Goal: Transaction & Acquisition: Purchase product/service

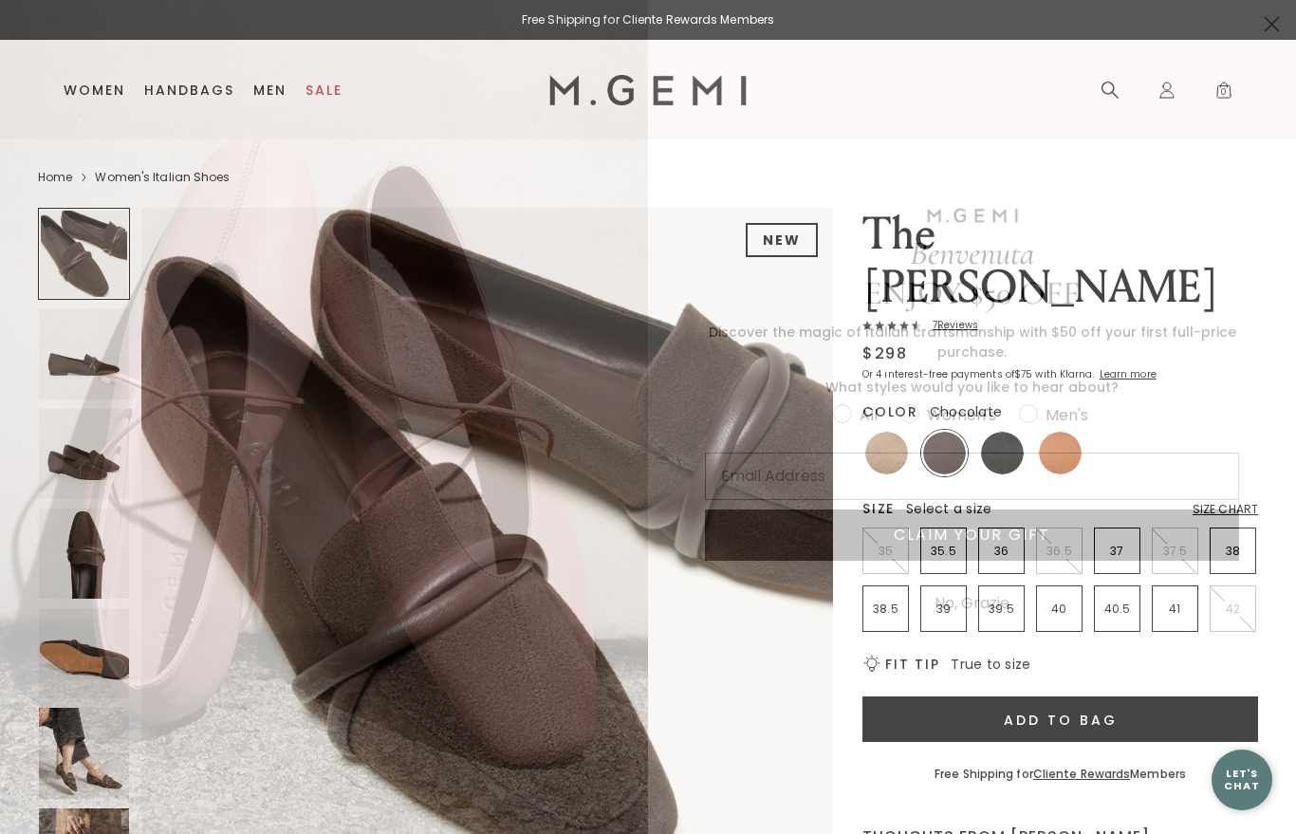
click at [927, 417] on div "Women's" at bounding box center [961, 415] width 69 height 24
click at [833, 402] on input "Women's" at bounding box center [832, 401] width 1 height 1
radio input "true"
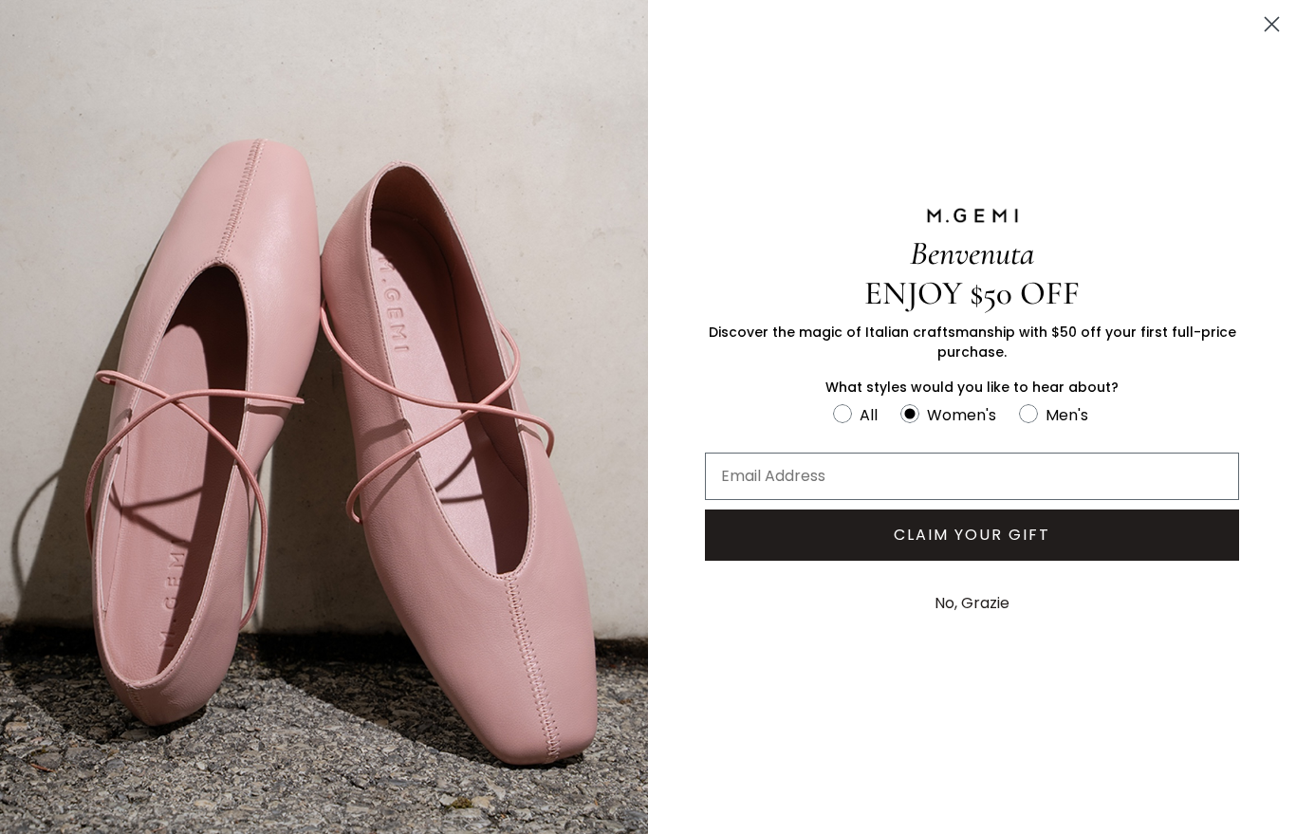
click at [1270, 26] on icon "Close dialog" at bounding box center [1272, 24] width 13 height 13
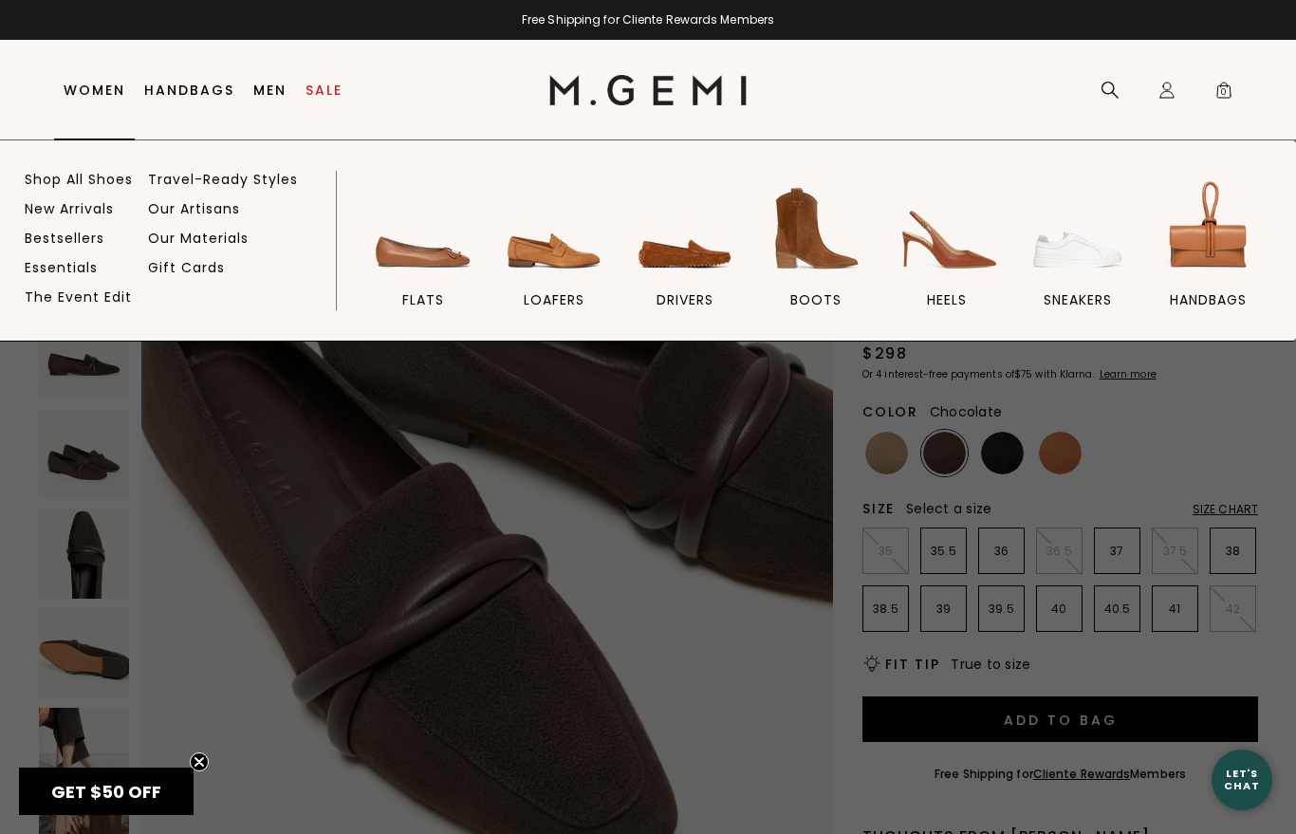
click at [115, 183] on link "Shop All Shoes" at bounding box center [79, 179] width 108 height 17
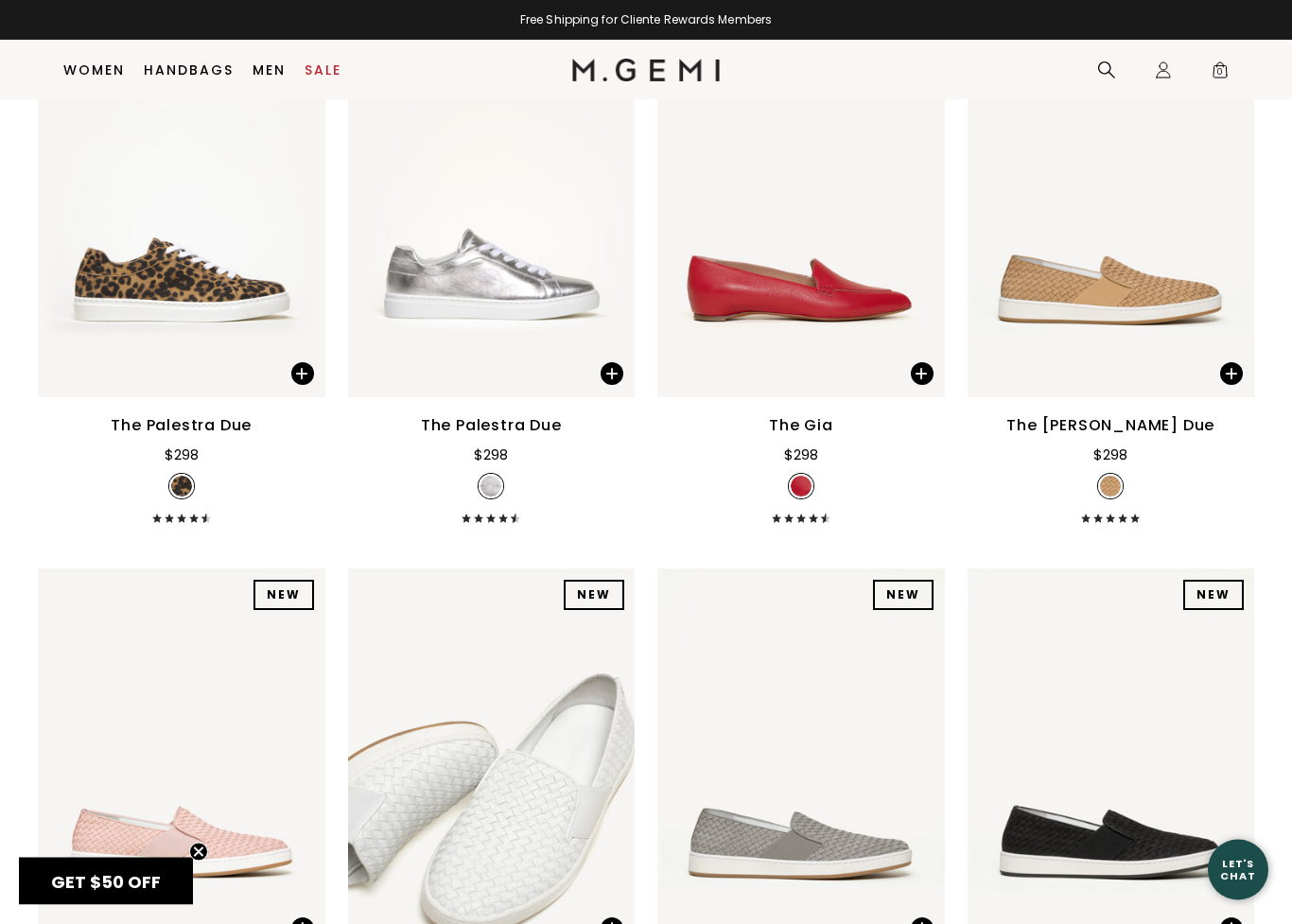
scroll to position [7074, 0]
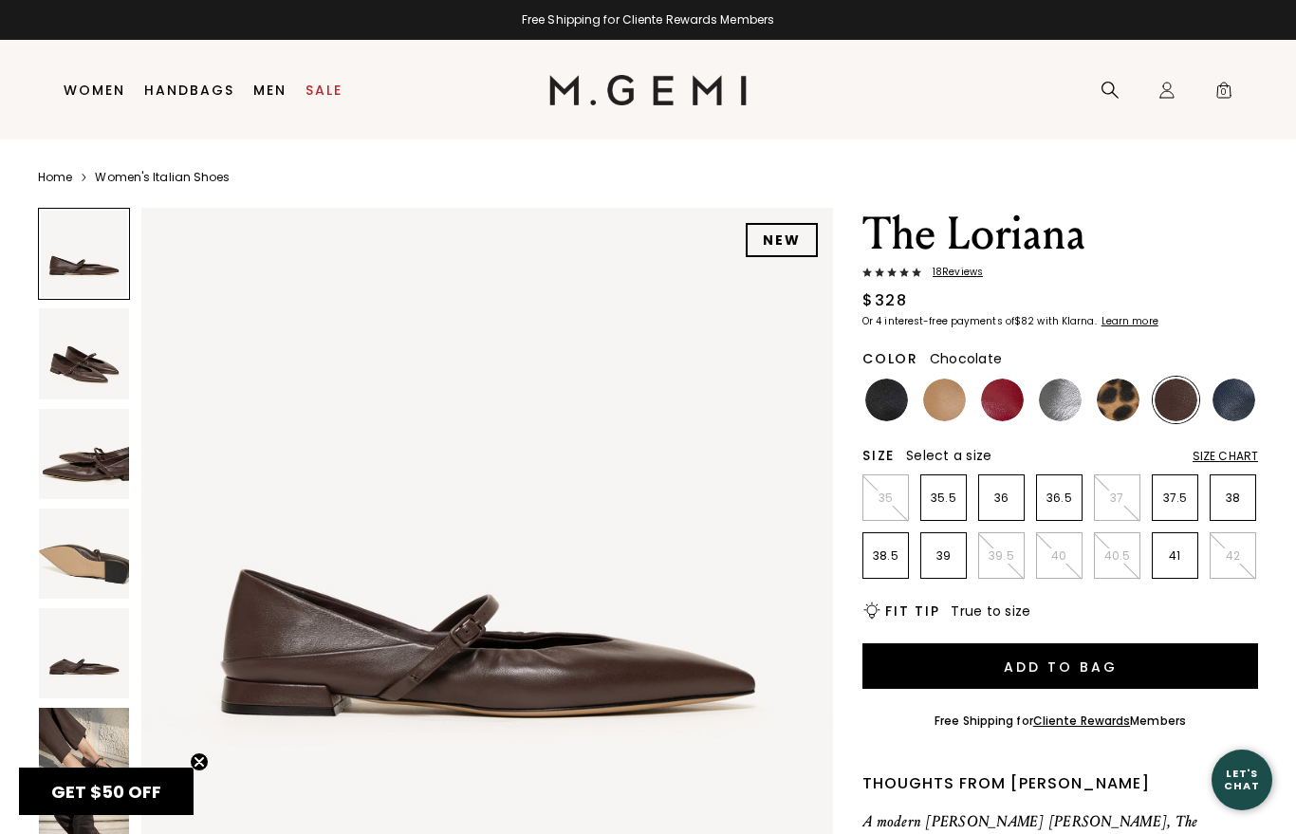
click at [87, 751] on img at bounding box center [84, 753] width 90 height 90
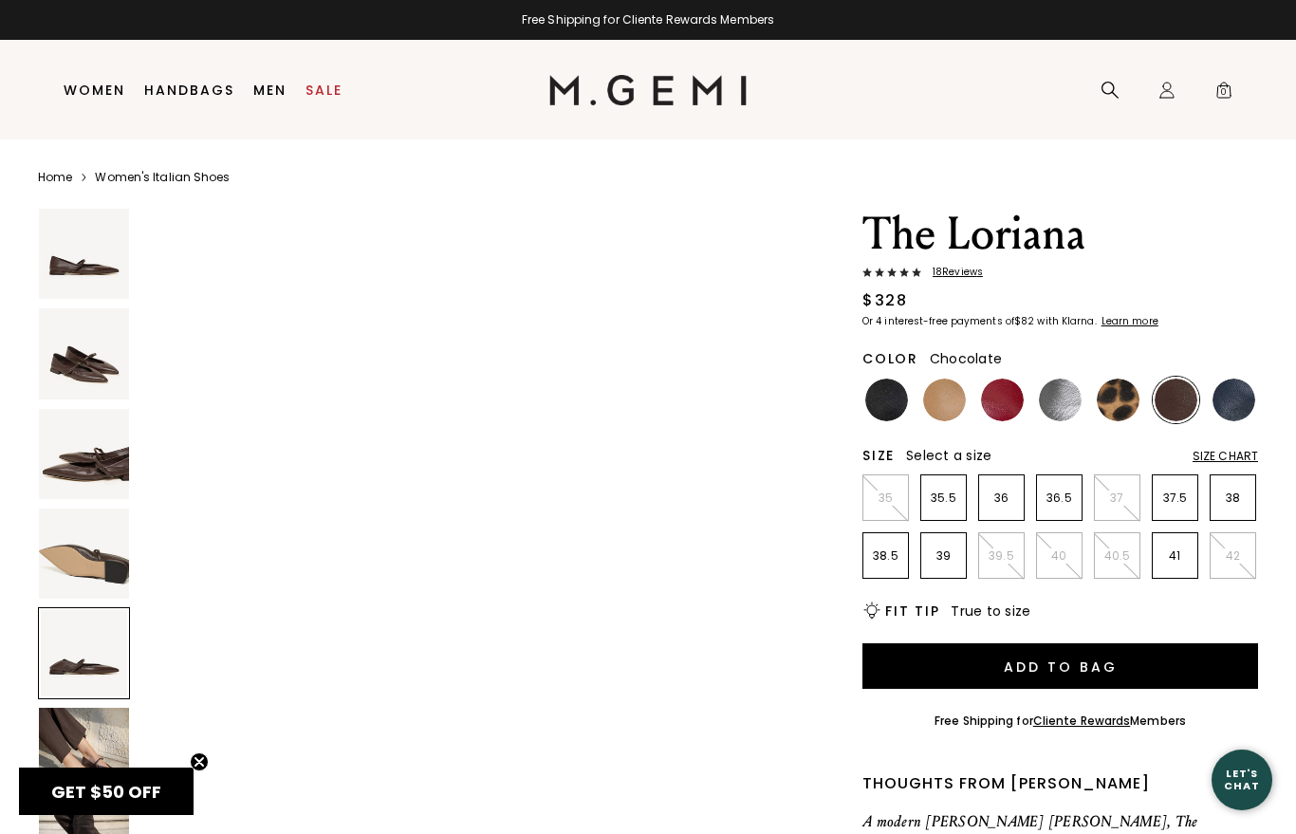
scroll to position [2639, 0]
